Goal: Transaction & Acquisition: Subscribe to service/newsletter

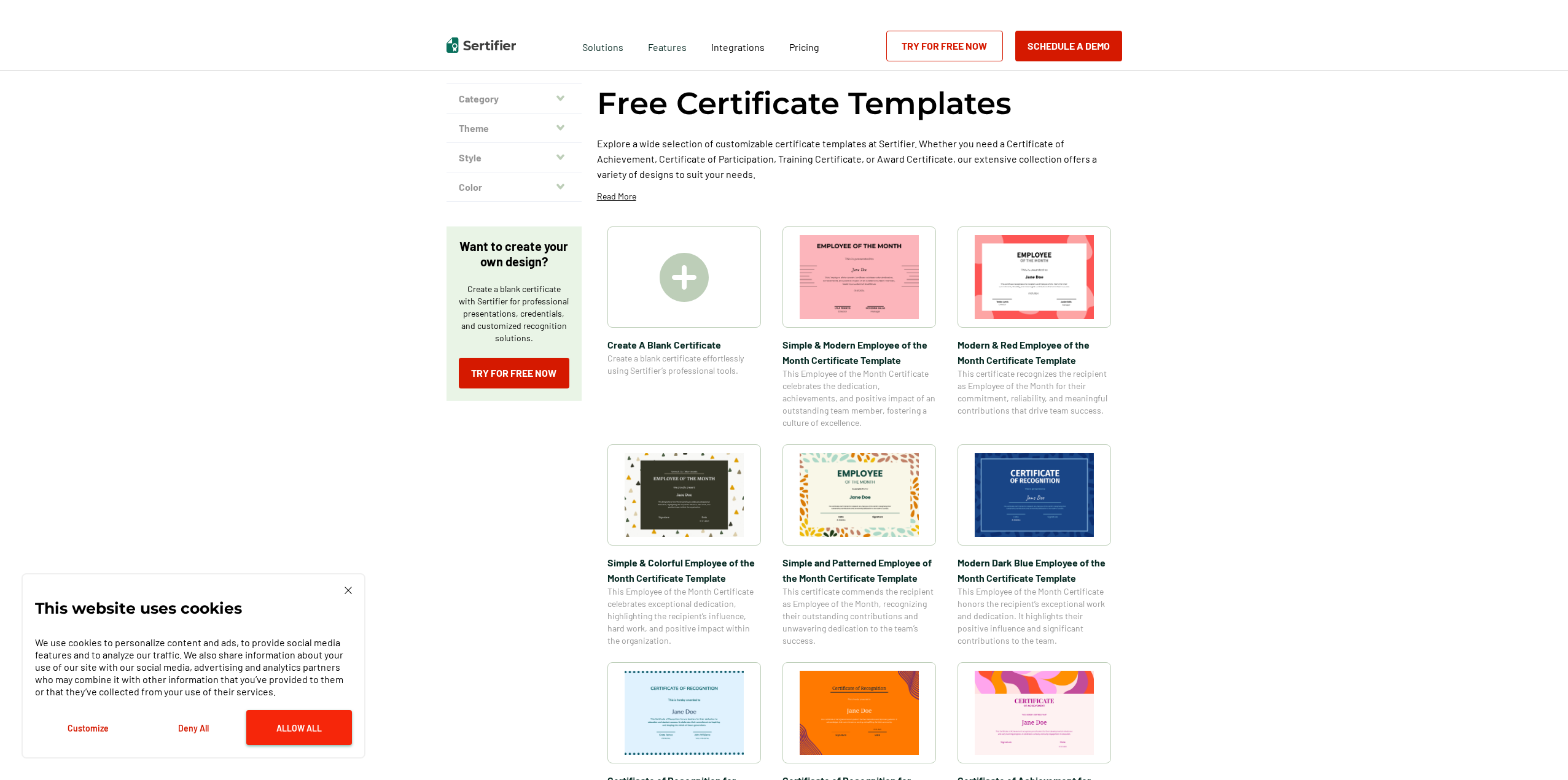
scroll to position [84, 0]
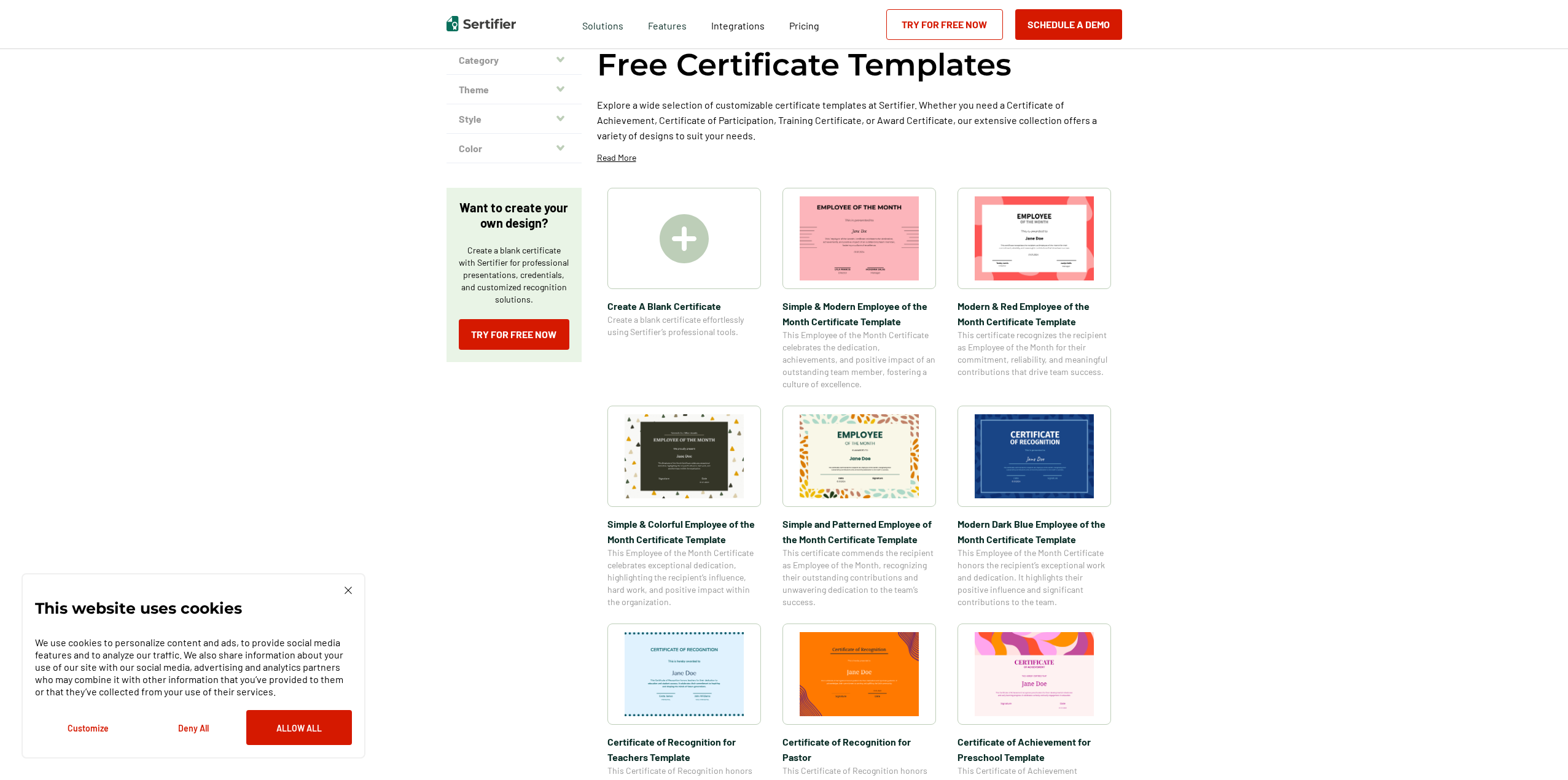
drag, startPoint x: 307, startPoint y: 725, endPoint x: 300, endPoint y: 724, distance: 7.1
click at [305, 725] on button "Allow All" at bounding box center [298, 728] width 105 height 35
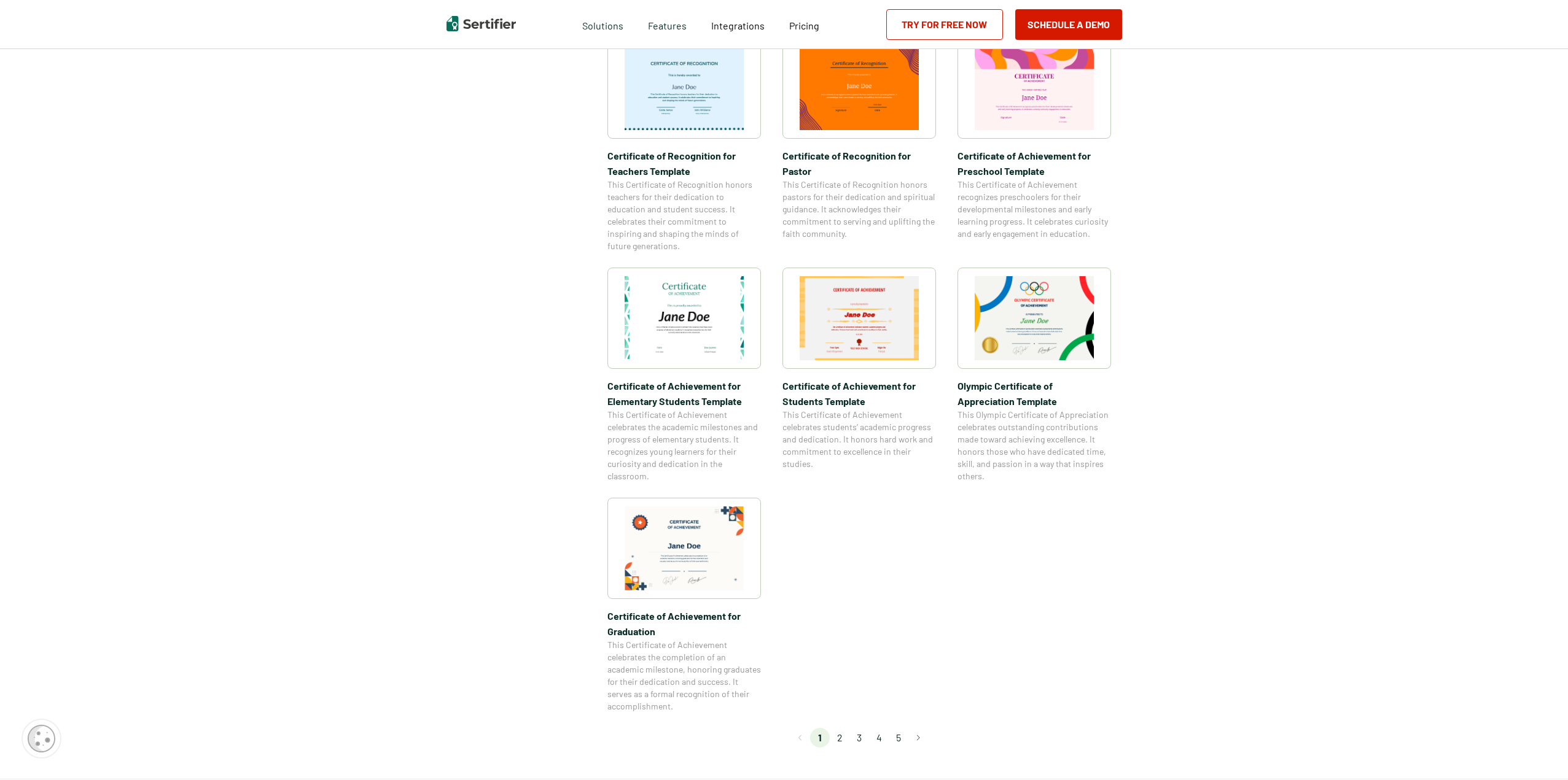
scroll to position [698, 0]
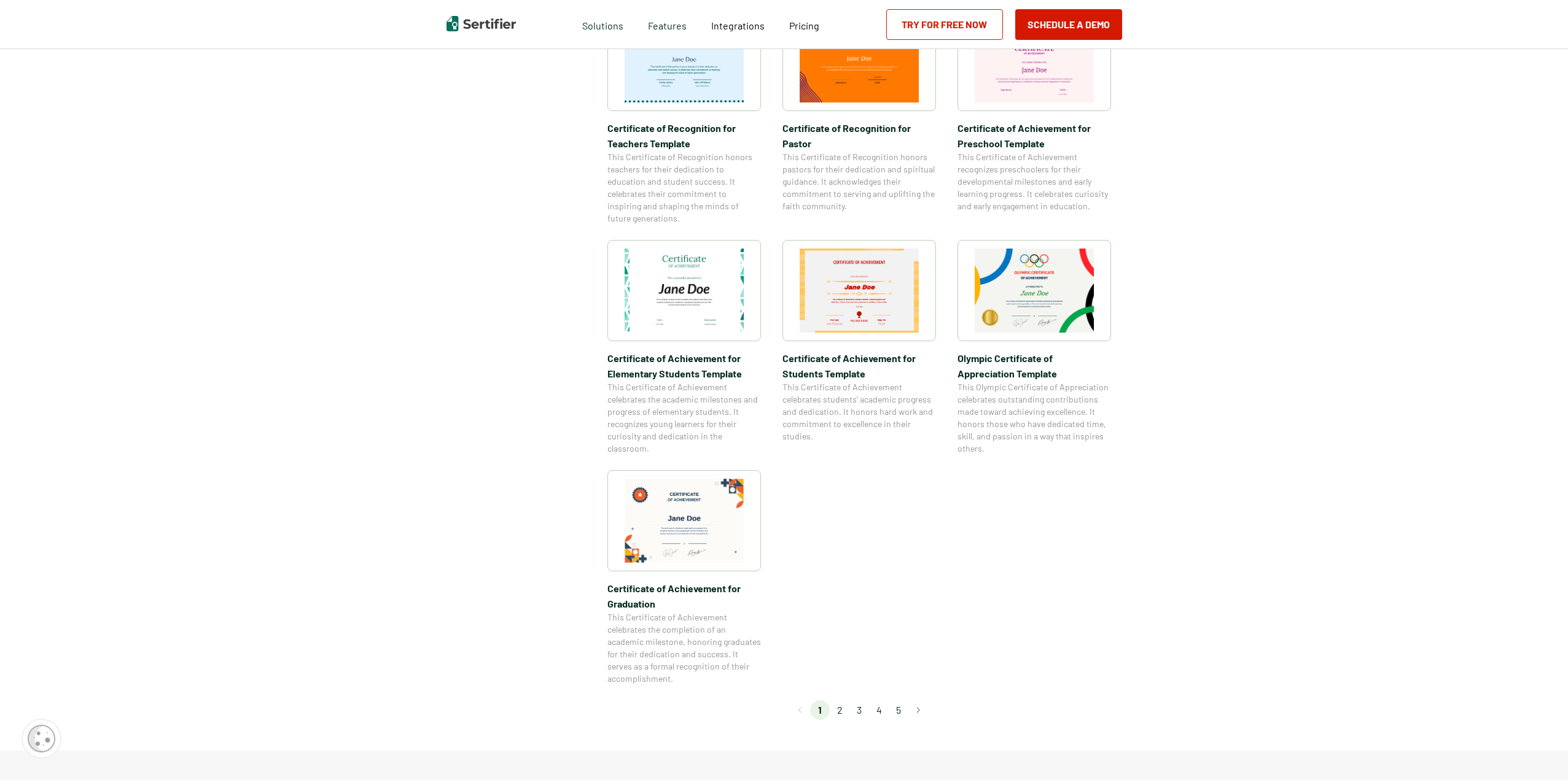
click at [838, 709] on li "2" at bounding box center [839, 710] width 20 height 20
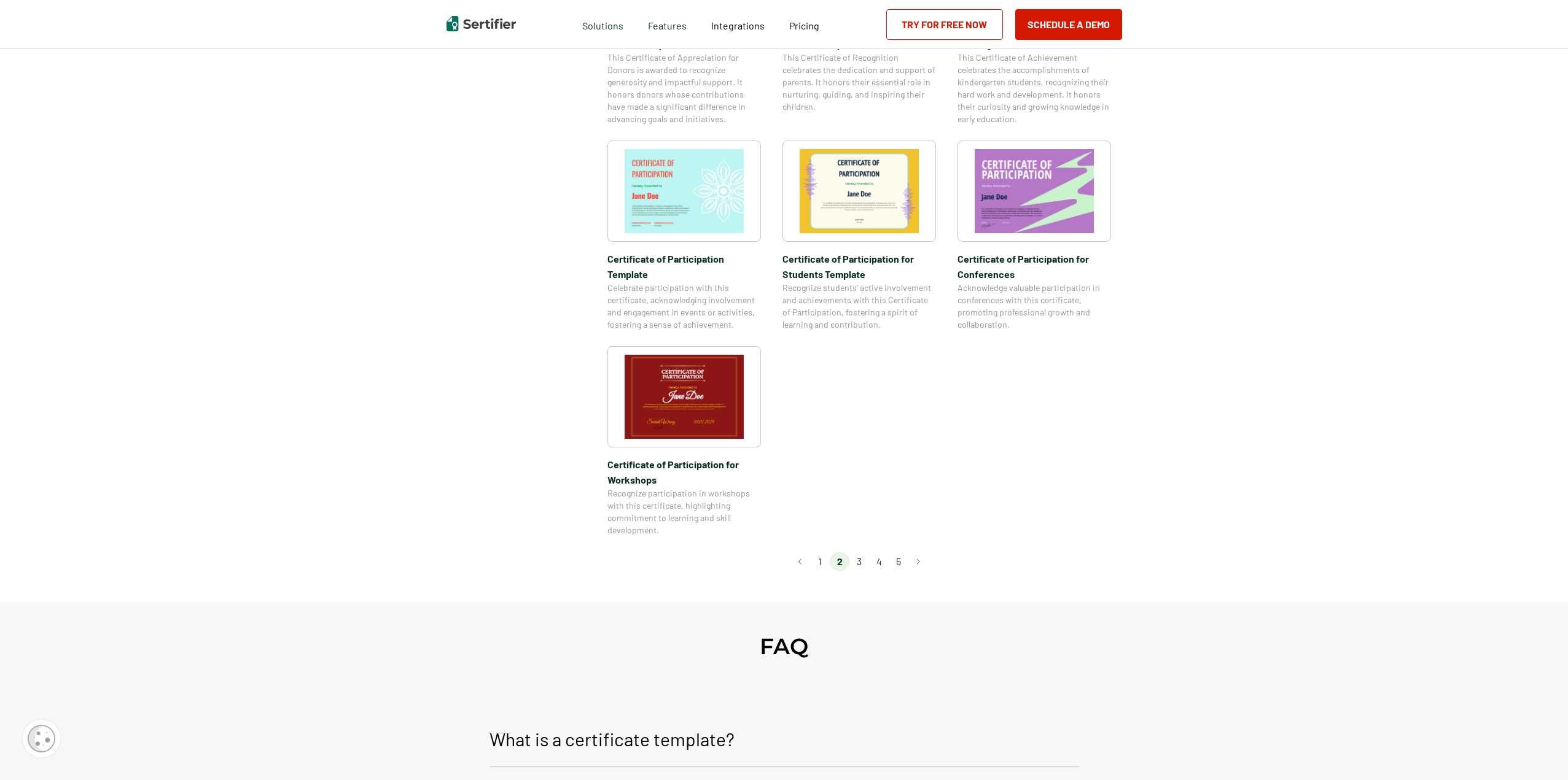
scroll to position [921, 0]
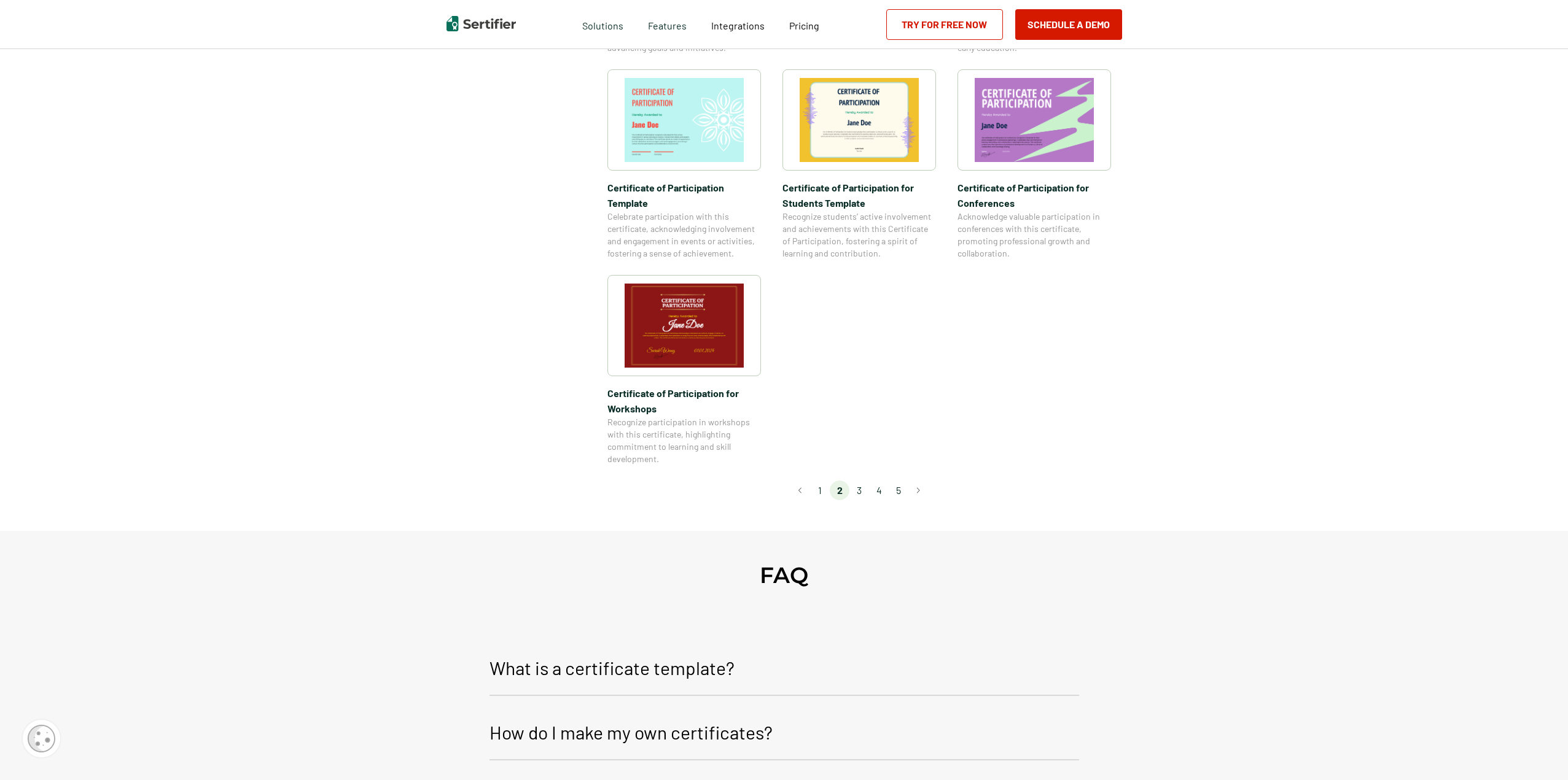
click at [865, 481] on li "3" at bounding box center [859, 491] width 20 height 20
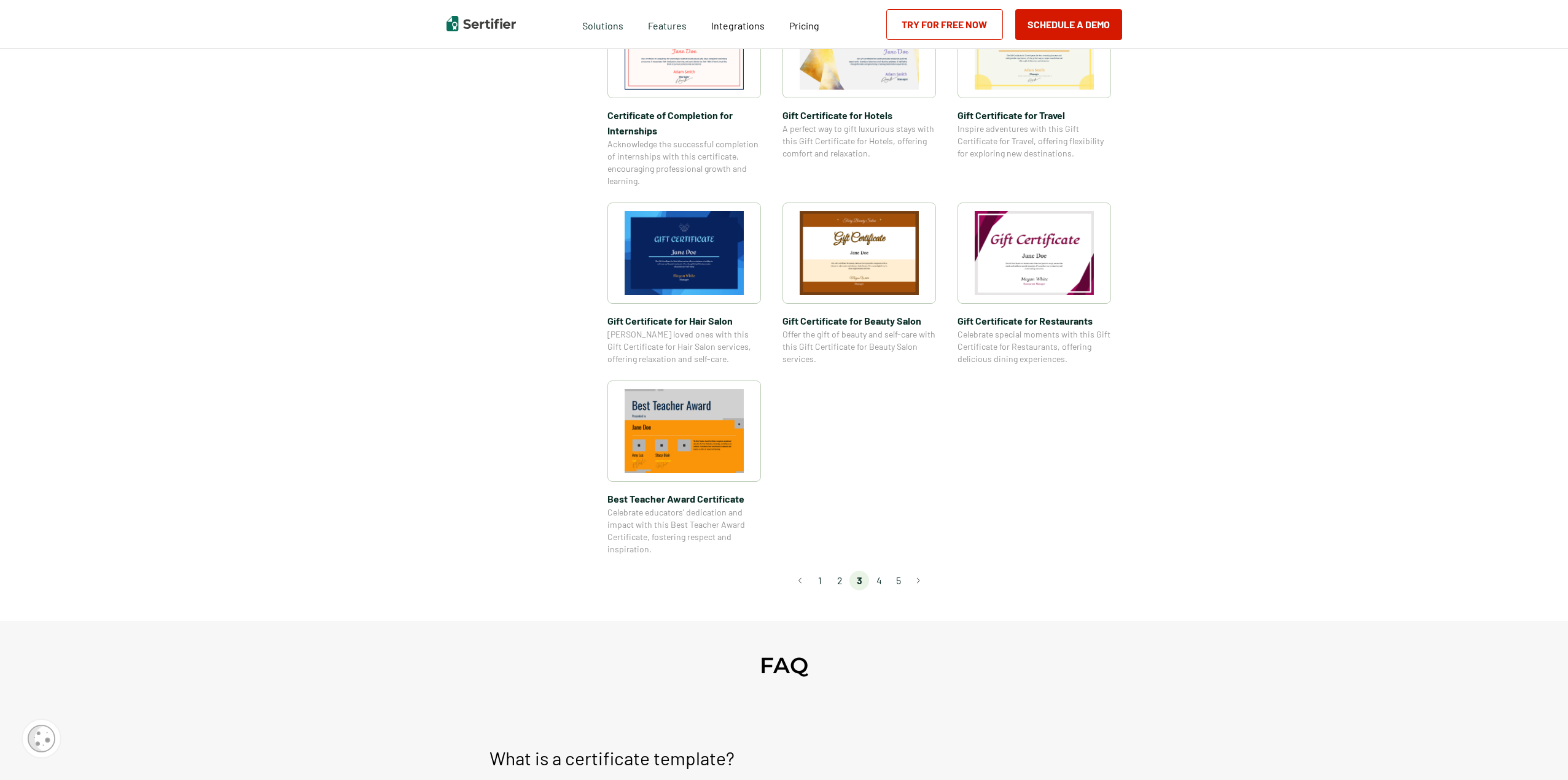
scroll to position [675, 0]
click at [876, 577] on li "4" at bounding box center [878, 580] width 20 height 20
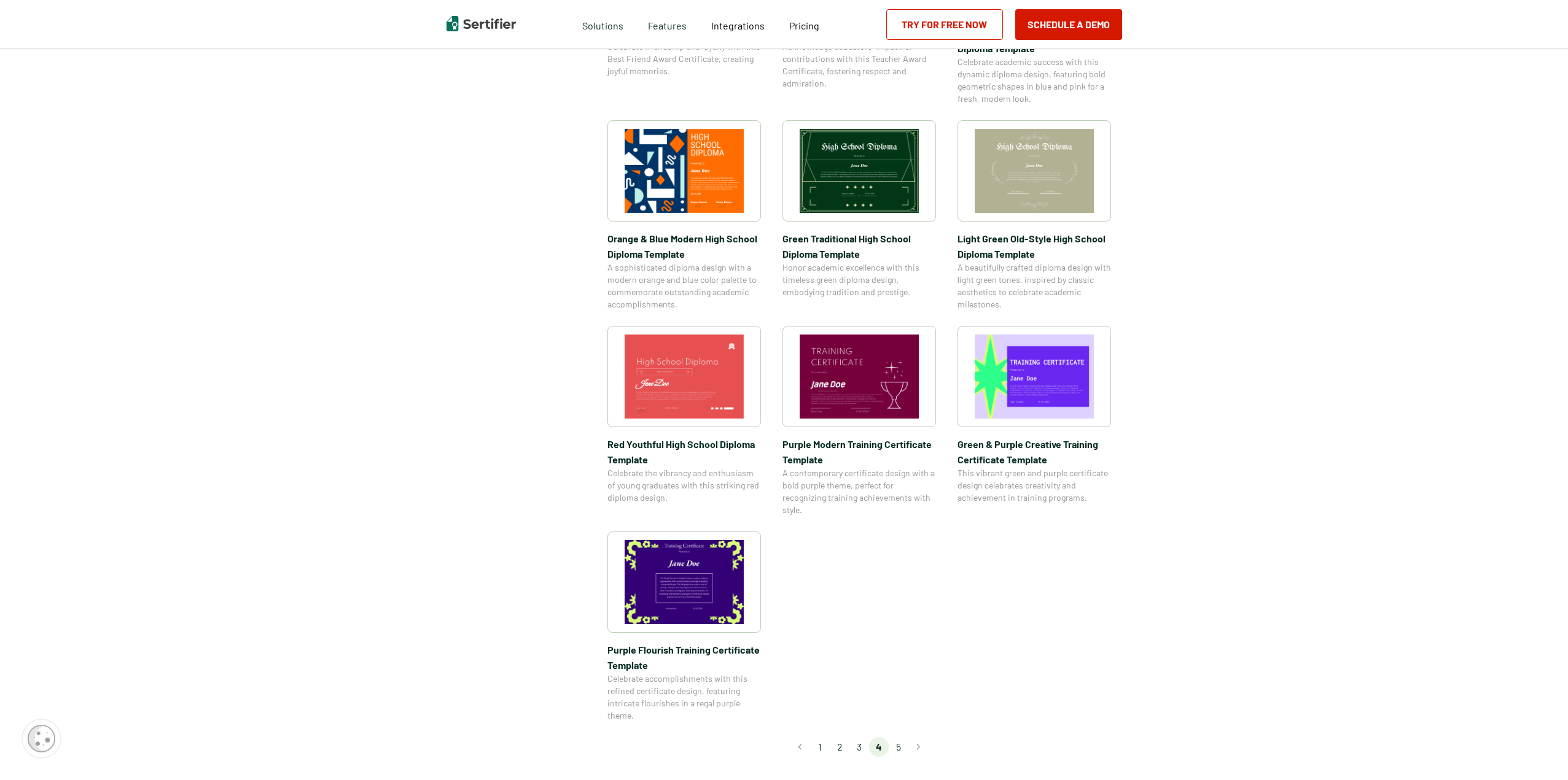
scroll to position [552, 0]
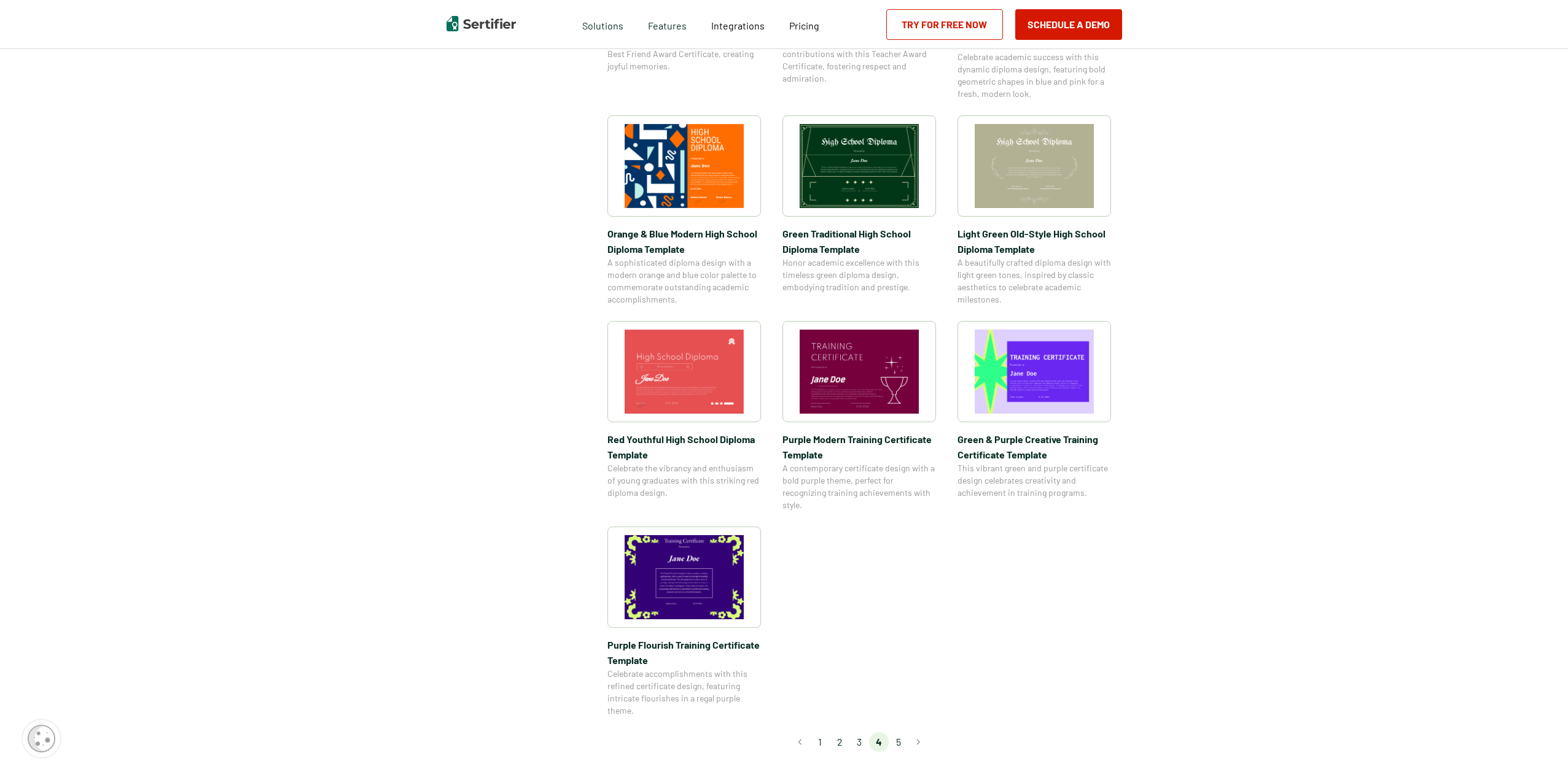
click at [897, 741] on li "5" at bounding box center [898, 742] width 20 height 20
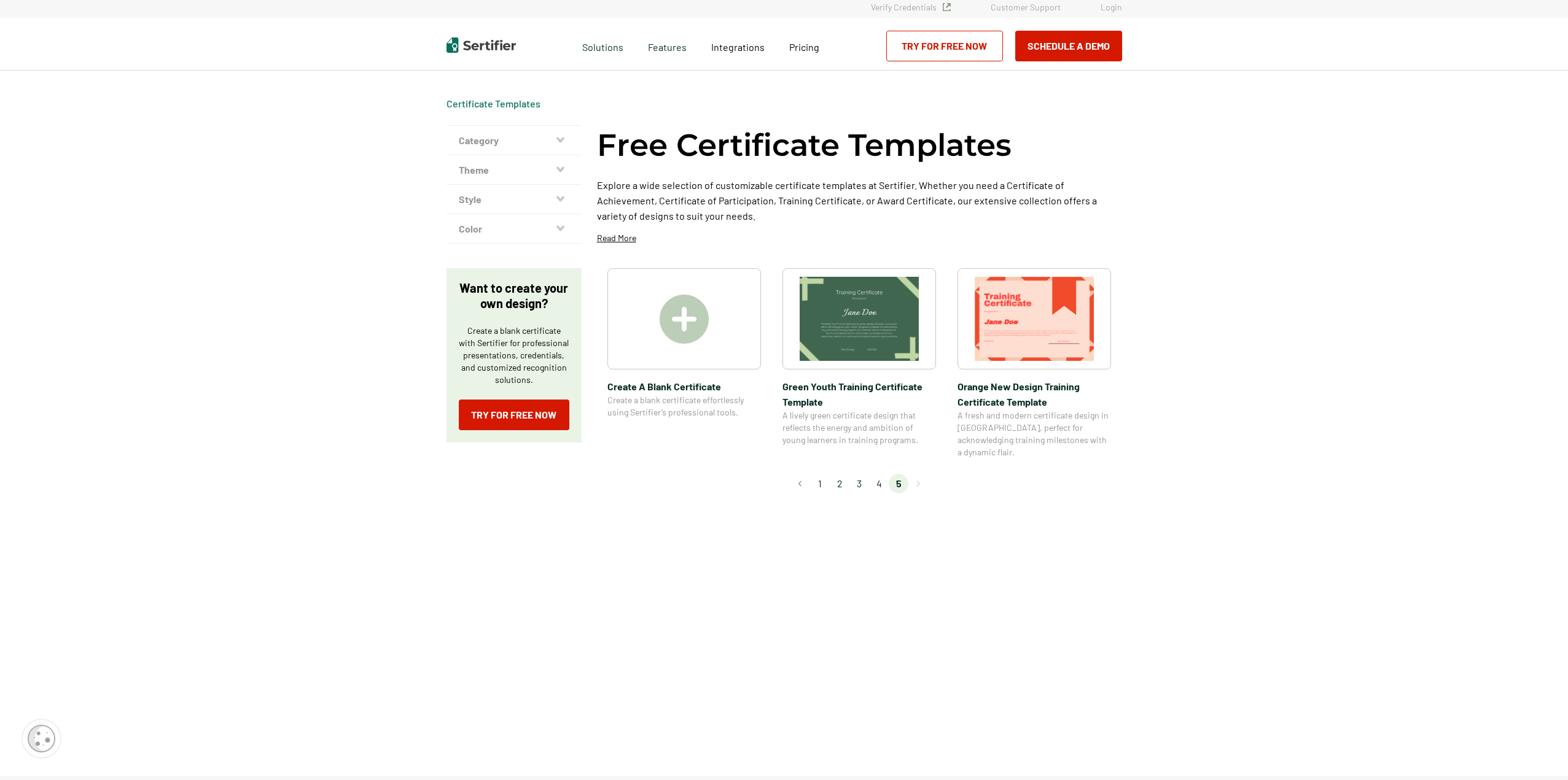
scroll to position [0, 0]
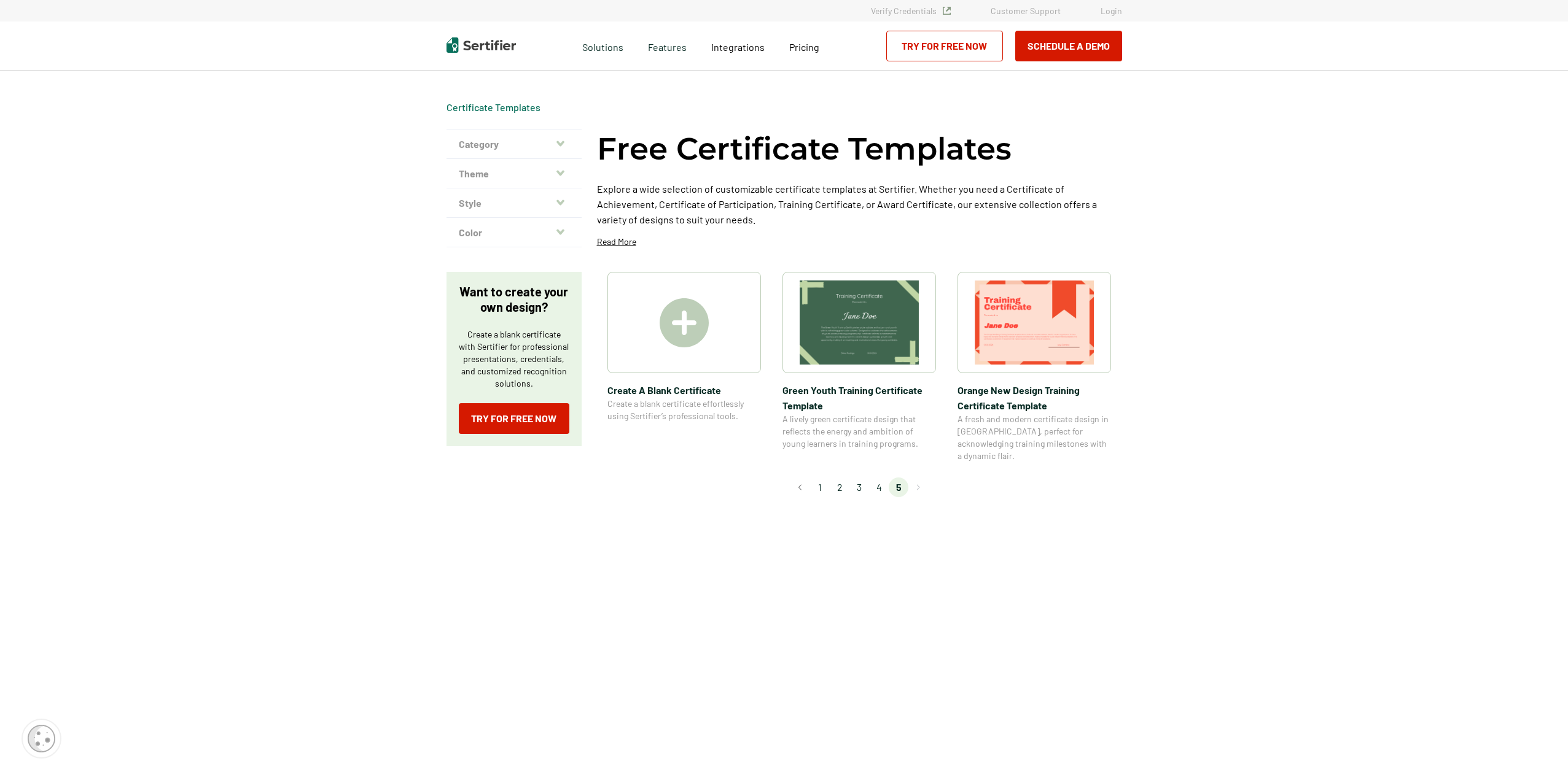
click at [822, 477] on li "1" at bounding box center [819, 487] width 20 height 20
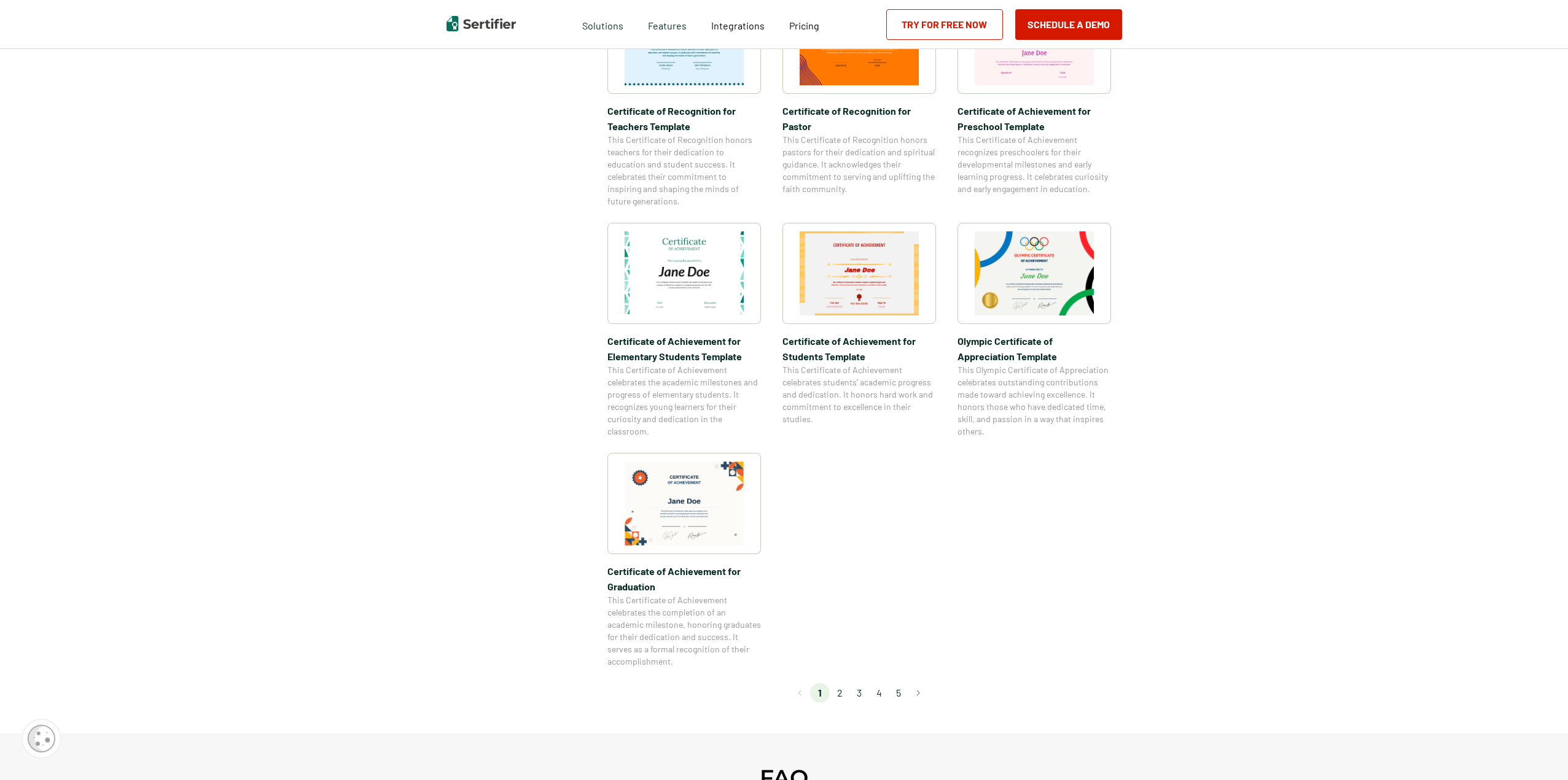
scroll to position [737, 0]
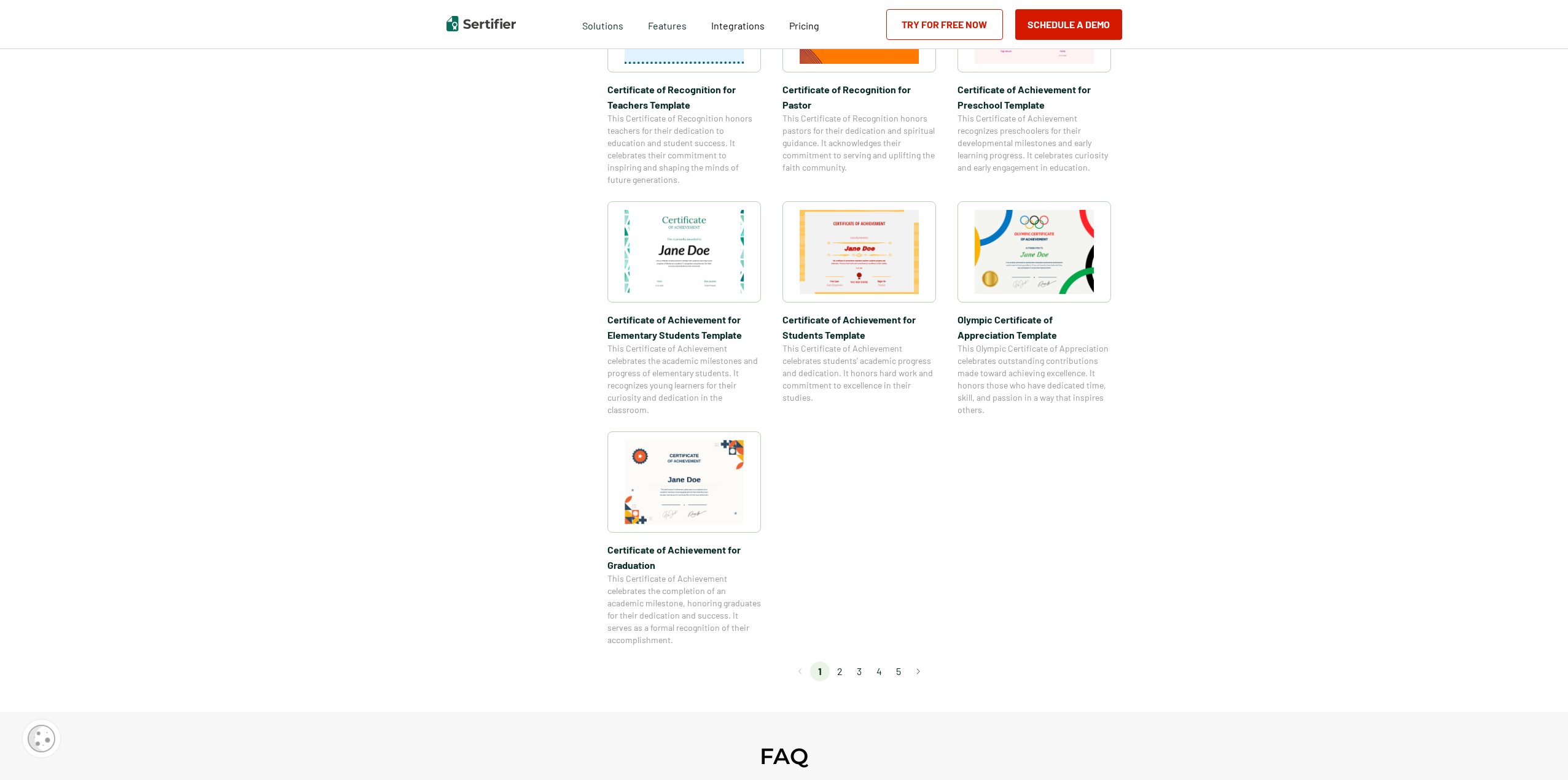
click at [840, 671] on li "2" at bounding box center [839, 672] width 20 height 20
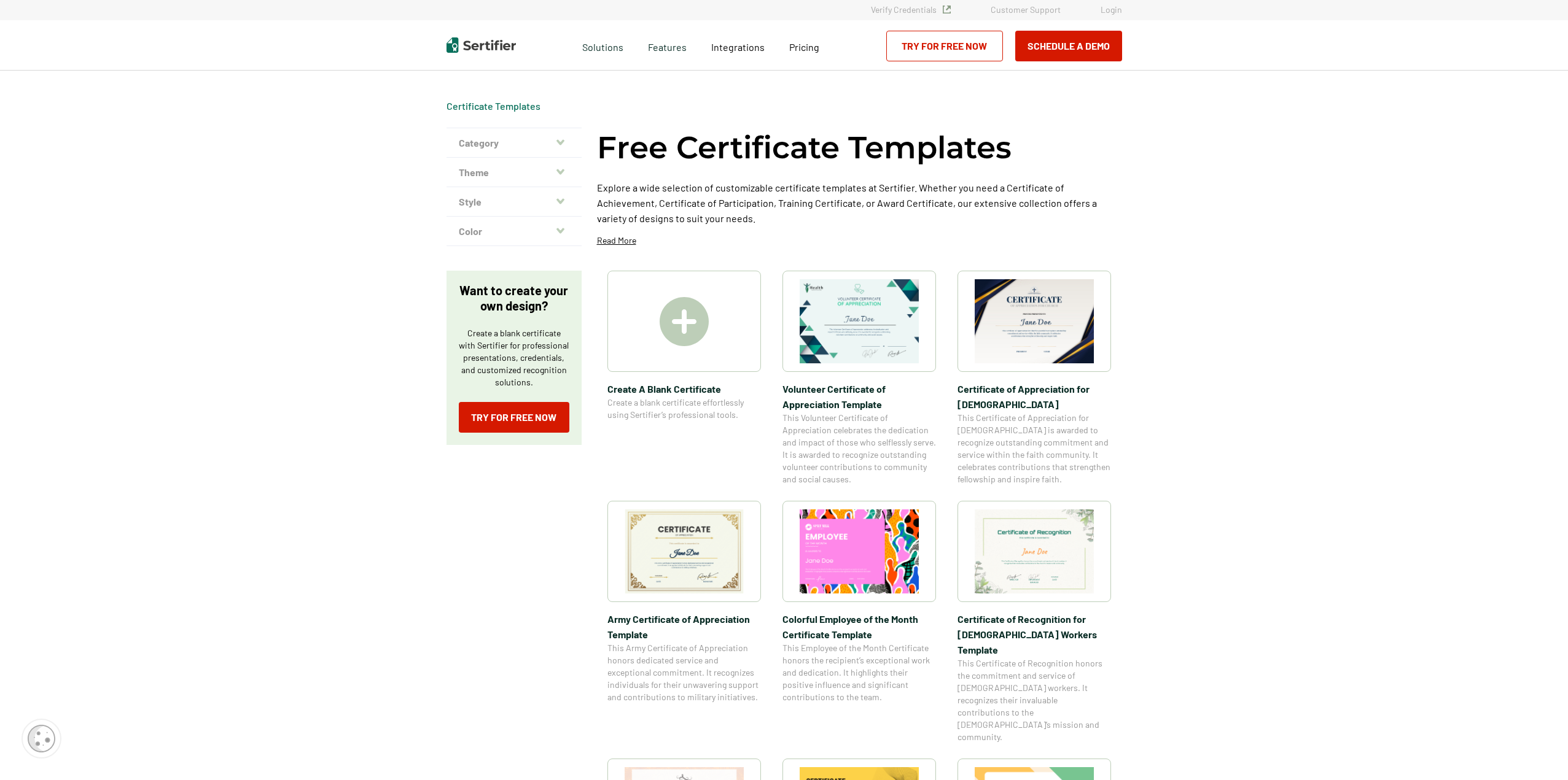
scroll to position [0, 0]
click at [1008, 334] on img at bounding box center [1035, 323] width 119 height 84
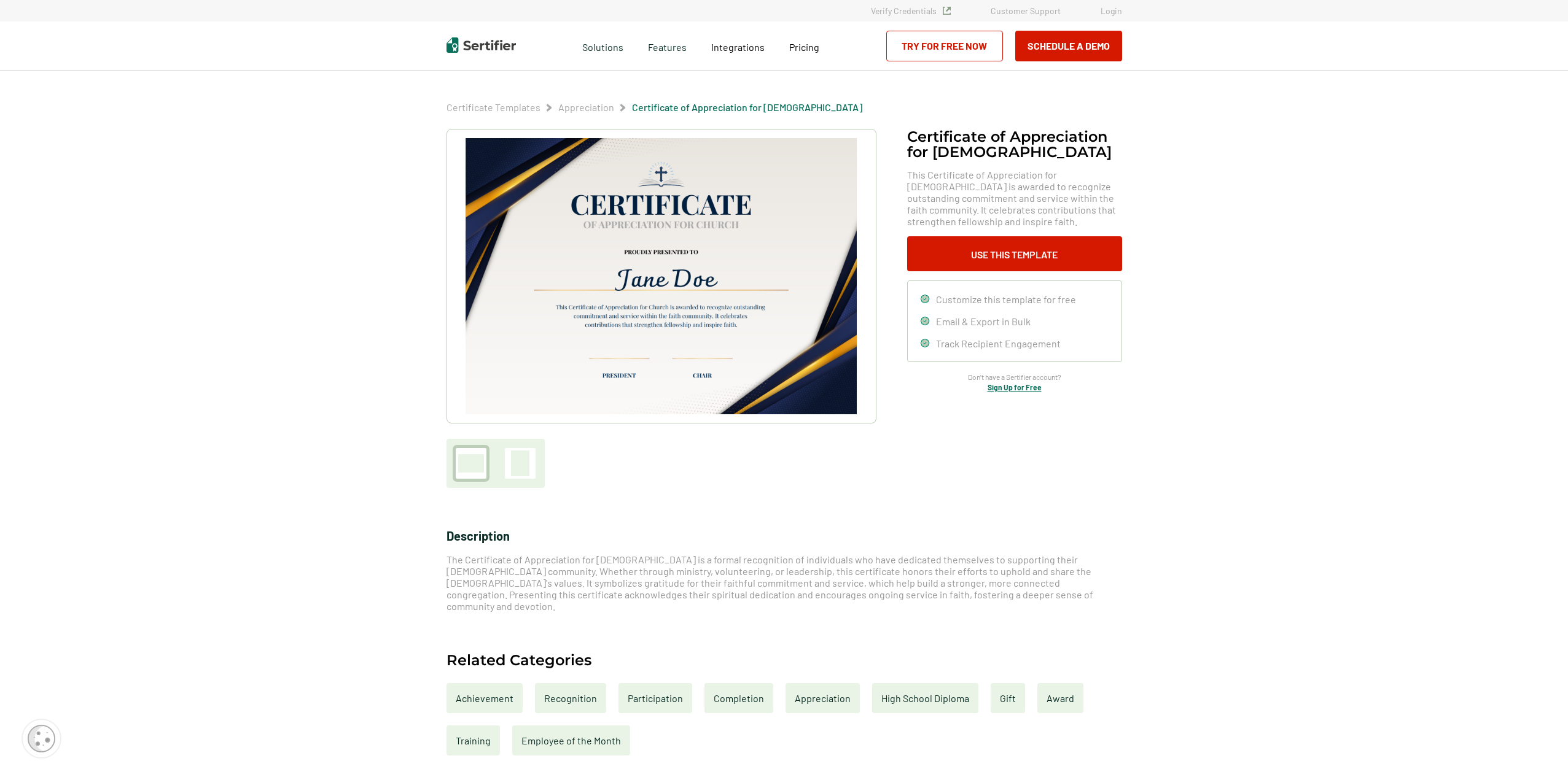
click at [1023, 389] on link "Sign Up for Free" at bounding box center [1014, 387] width 54 height 9
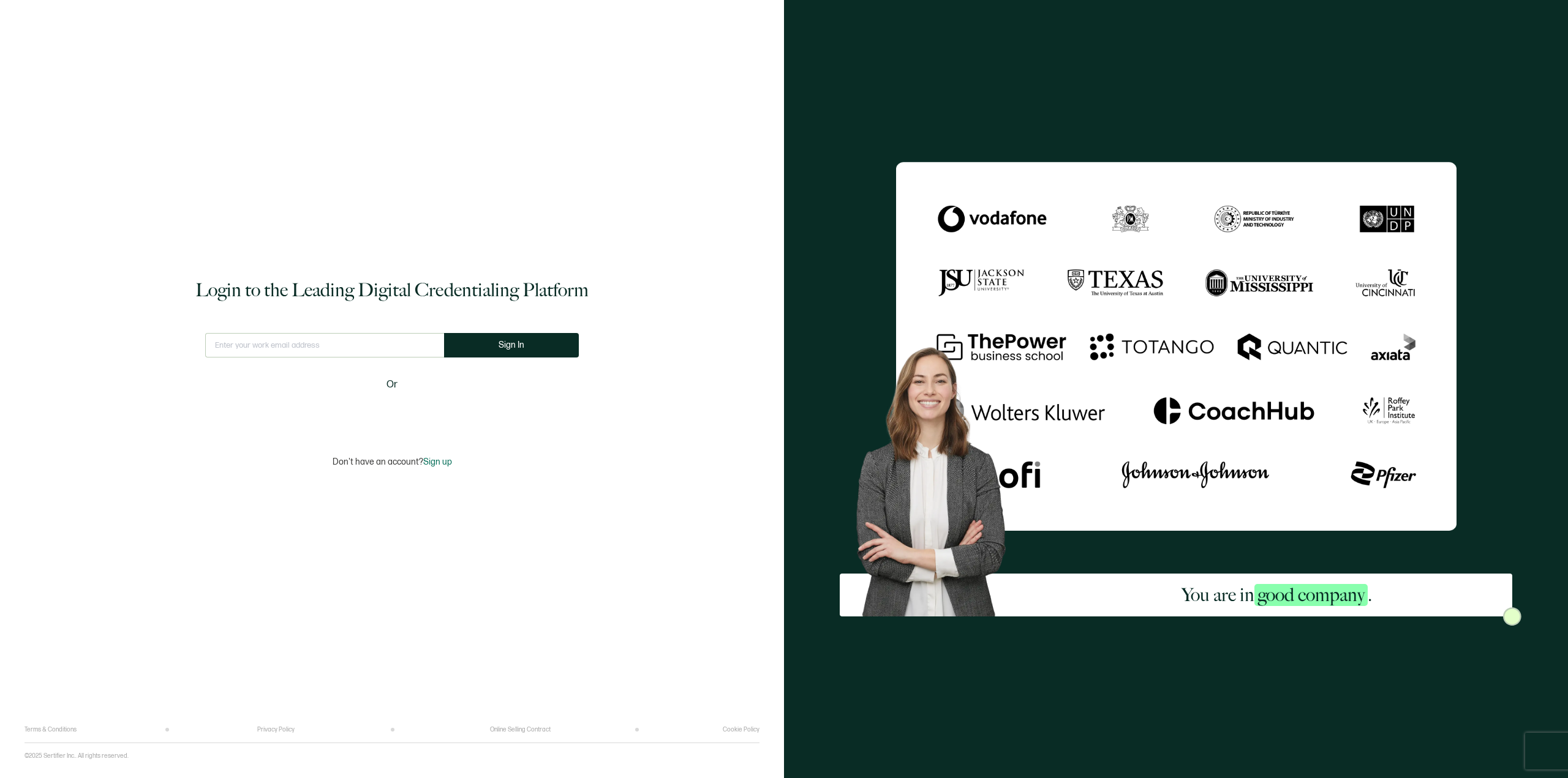
click at [386, 347] on input "text" at bounding box center [324, 345] width 239 height 24
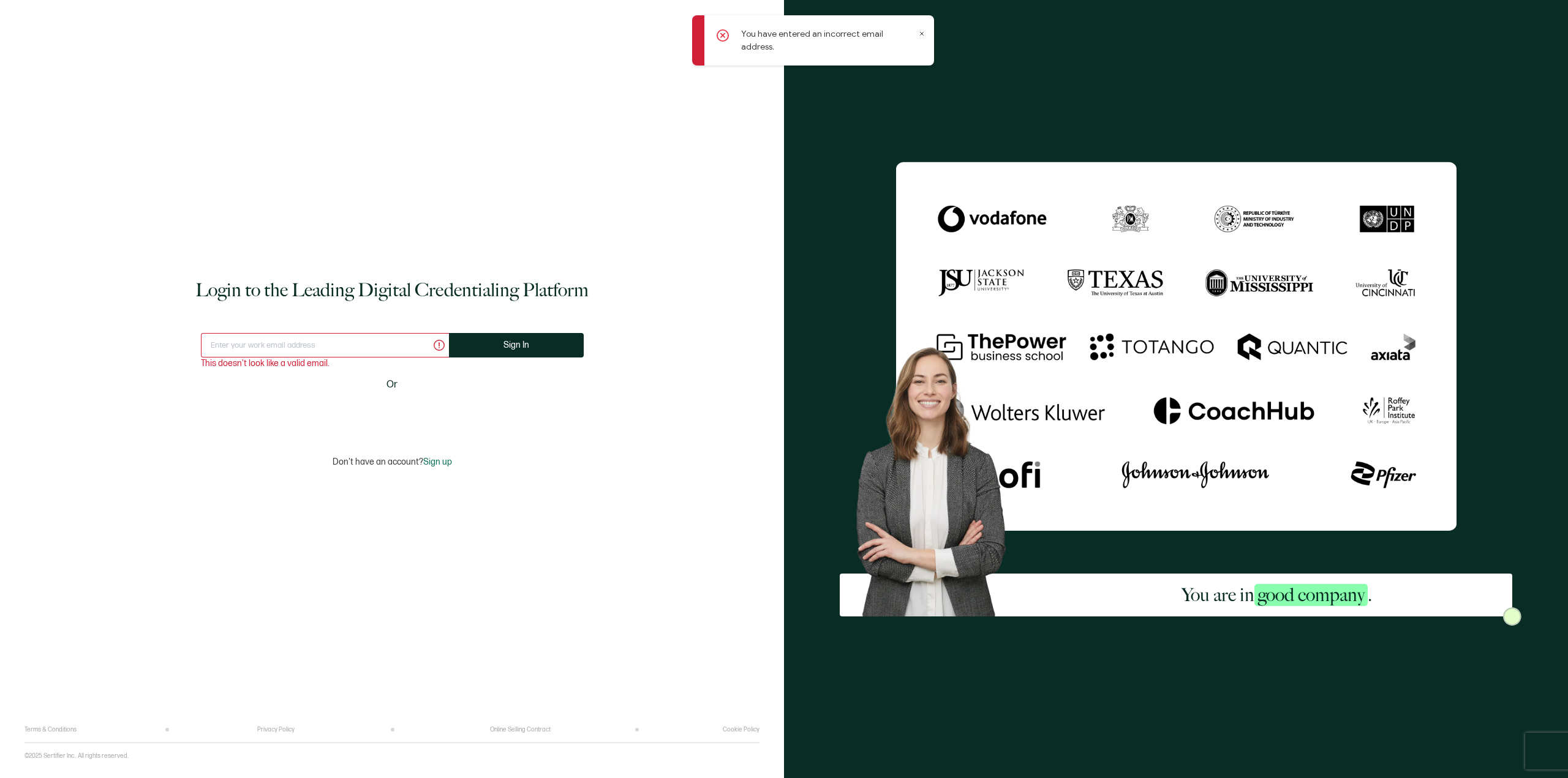
click at [292, 340] on input "text" at bounding box center [325, 345] width 248 height 24
type input "[EMAIL_ADDRESS][DOMAIN_NAME]"
click at [517, 345] on span "Sign In" at bounding box center [511, 345] width 26 height 10
click at [434, 461] on span "Sign up" at bounding box center [437, 462] width 29 height 10
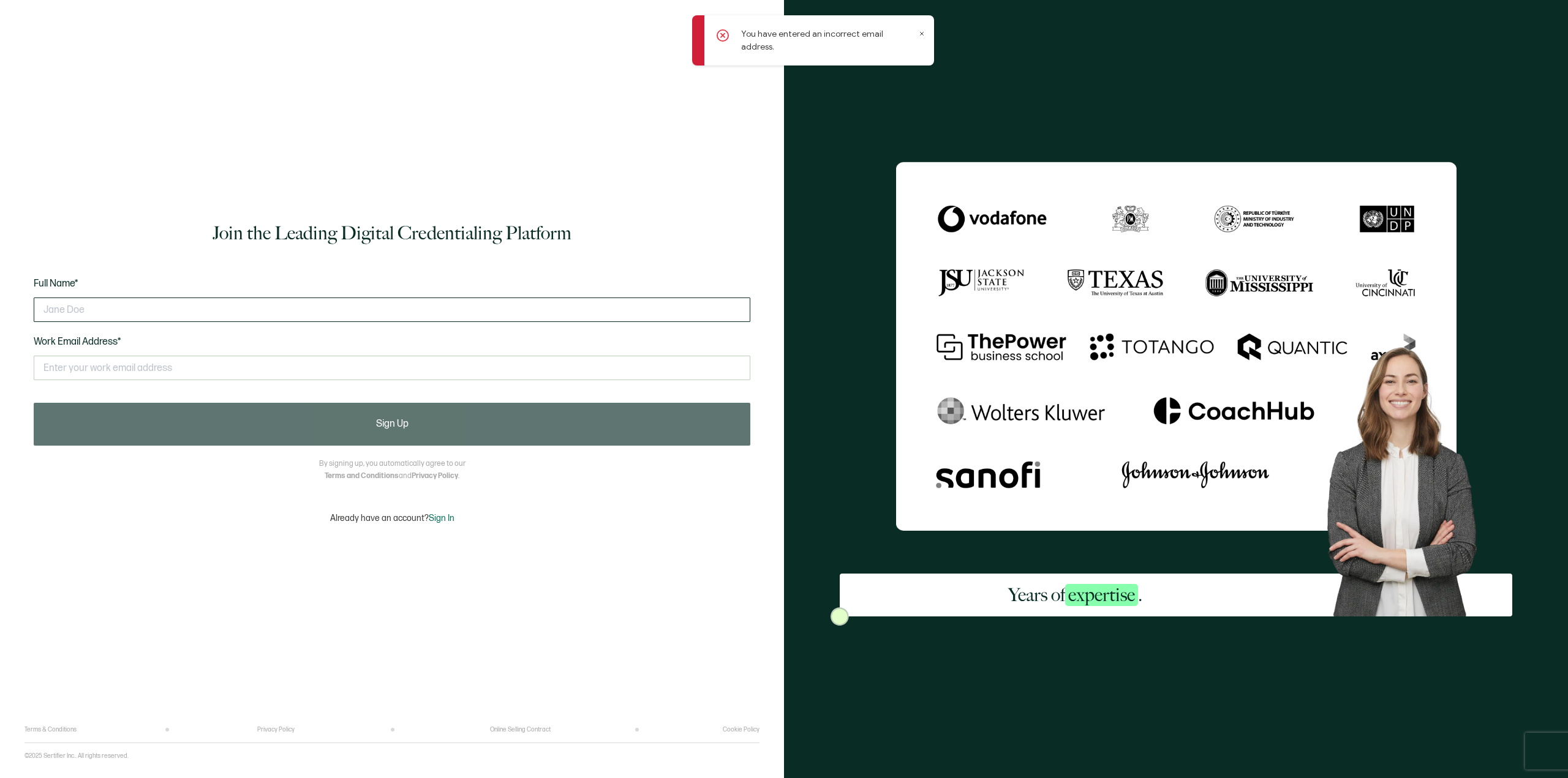
click at [109, 307] on input "text" at bounding box center [392, 309] width 716 height 24
type input "[PERSON_NAME]"
click at [105, 362] on input "text" at bounding box center [392, 367] width 716 height 24
type input "K"
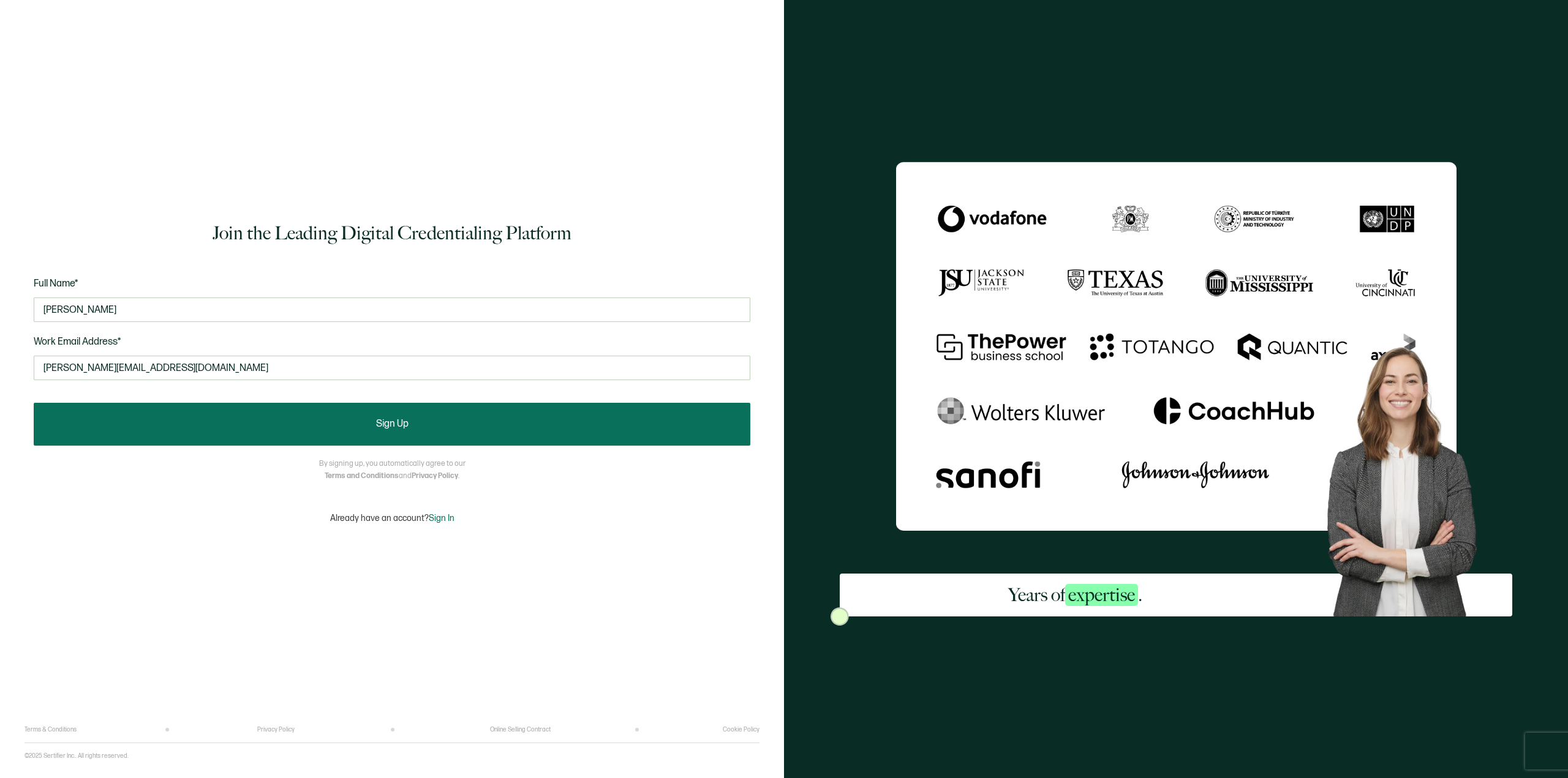
type input "[PERSON_NAME][EMAIL_ADDRESS][DOMAIN_NAME]"
click at [386, 422] on span "Sign Up" at bounding box center [392, 424] width 32 height 10
